Goal: Task Accomplishment & Management: Manage account settings

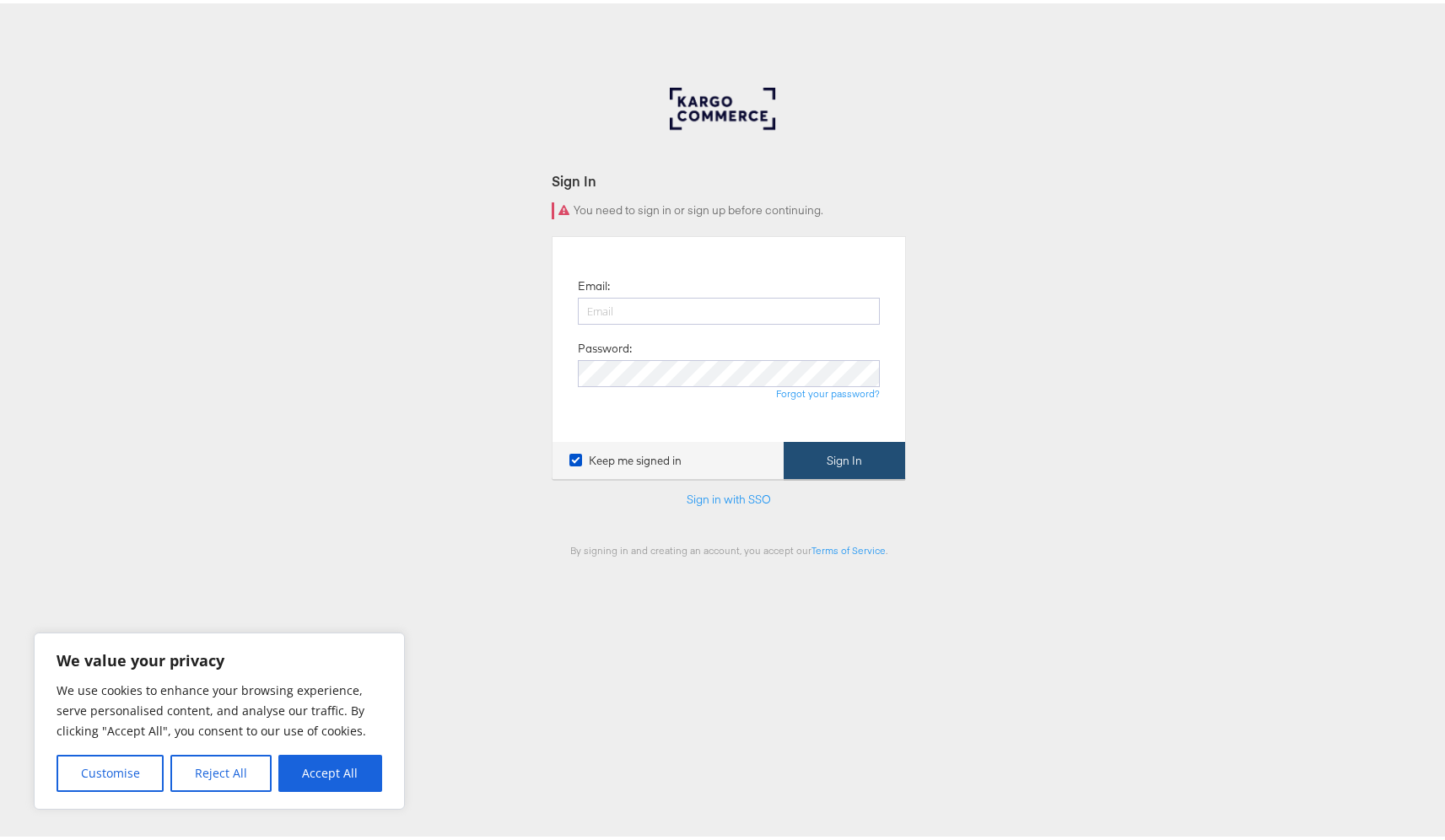
type input "aiden.keating@kargo.com"
click at [853, 465] on button "Sign In" at bounding box center [845, 457] width 122 height 38
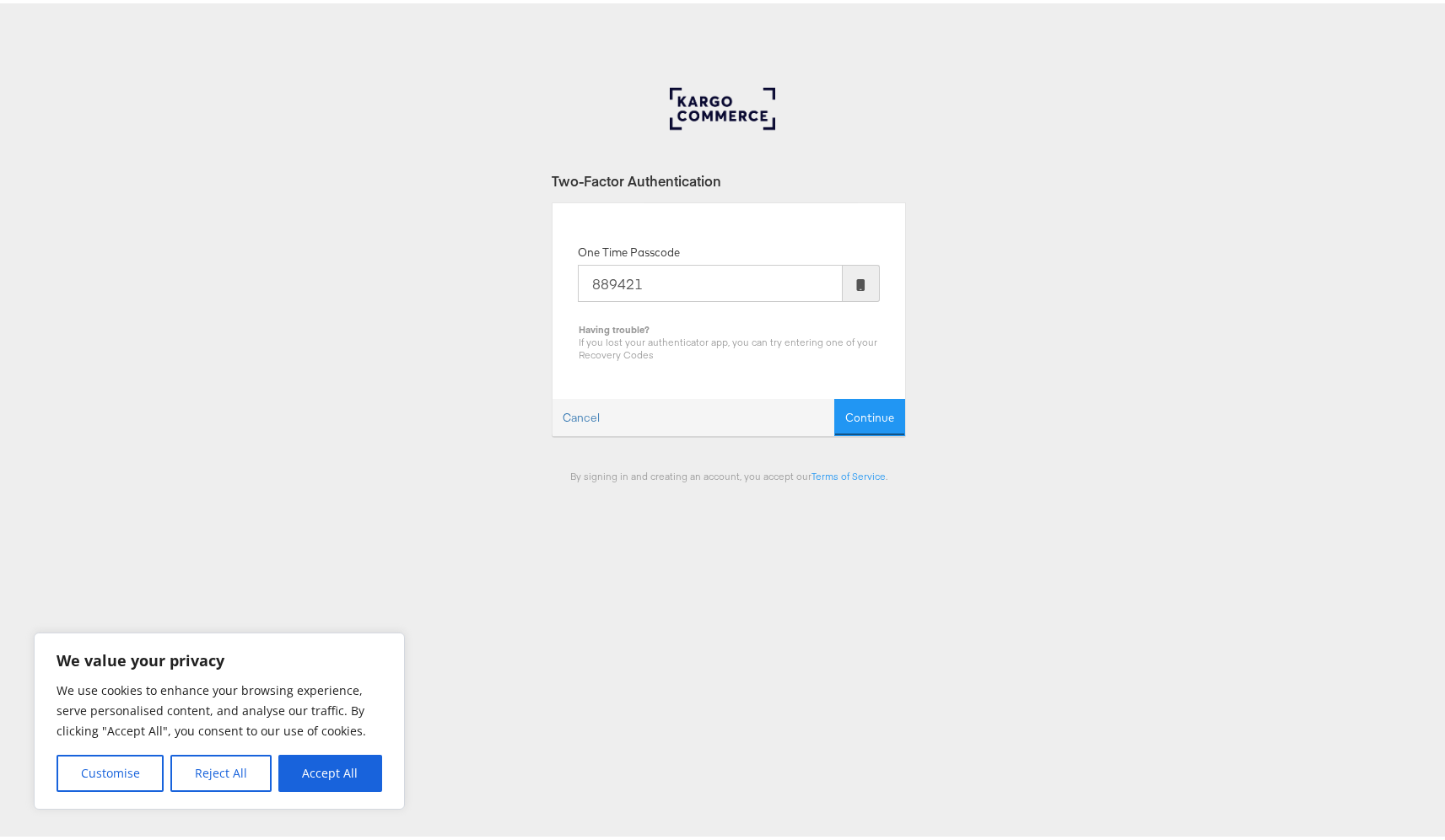
type input "889421"
click at [834, 396] on button "Continue" at bounding box center [869, 414] width 71 height 38
